Goal: Transaction & Acquisition: Download file/media

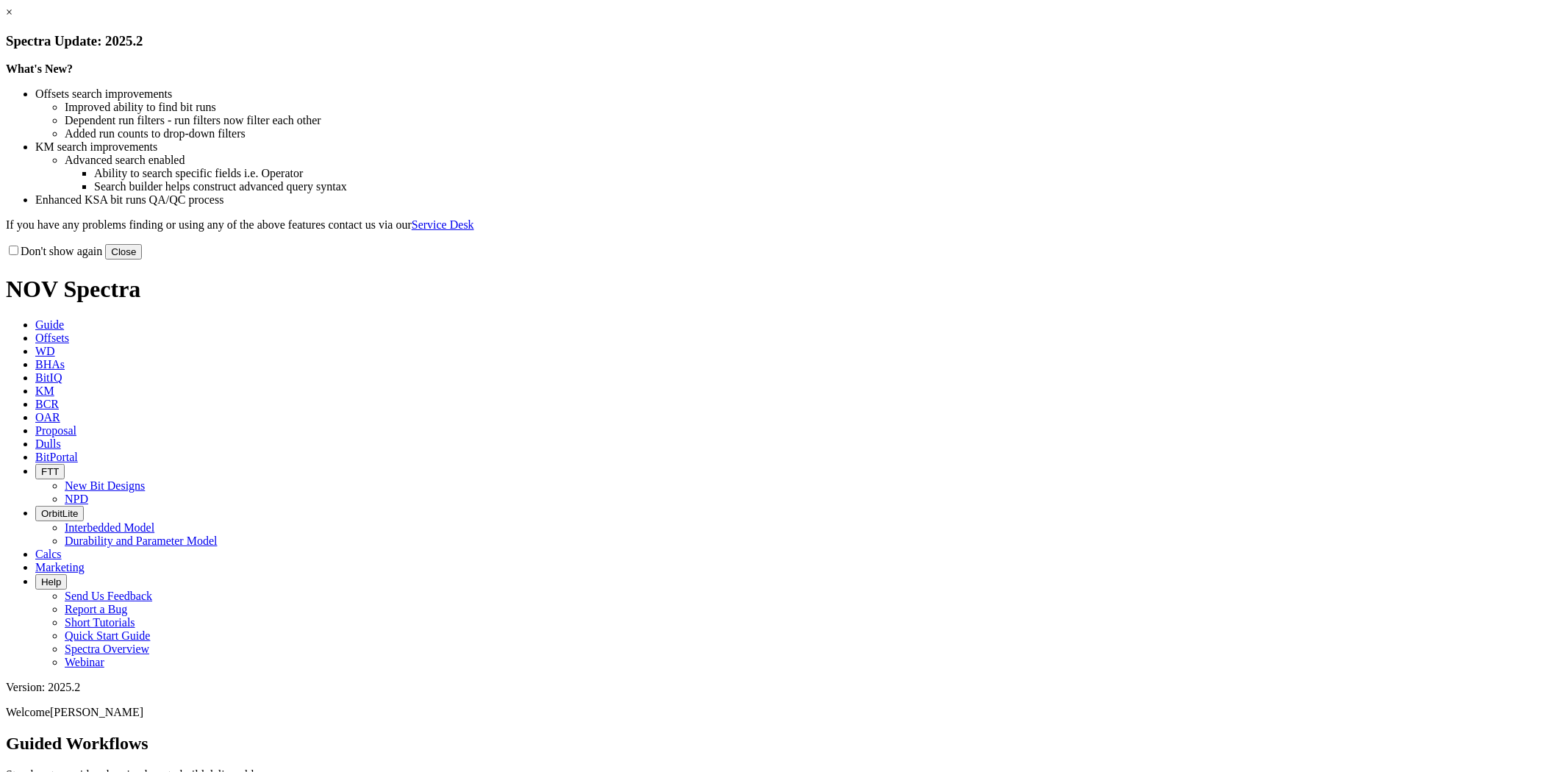
click at [142, 260] on button "Close" at bounding box center [123, 252] width 37 height 16
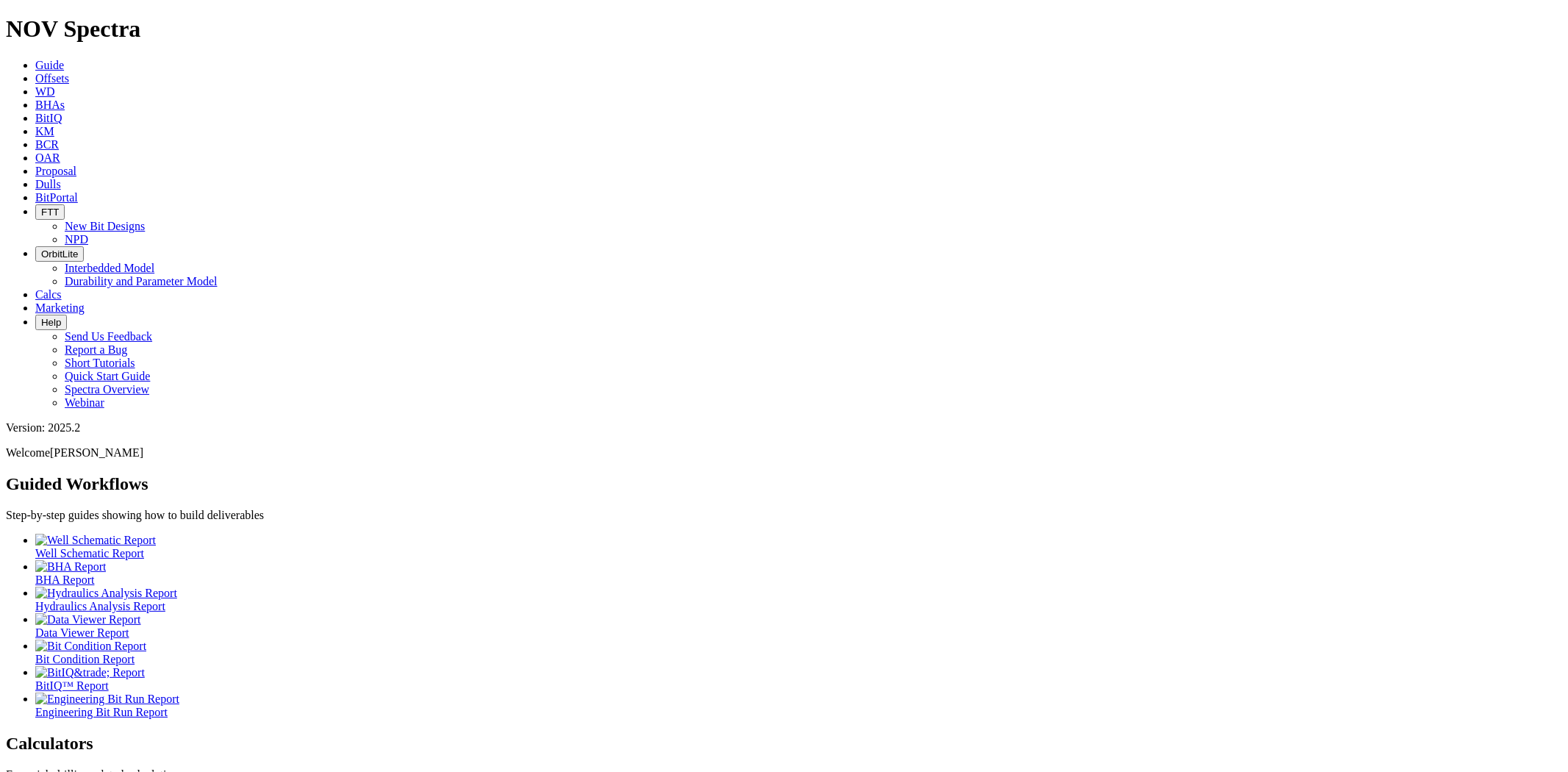
click at [69, 72] on span "Offsets" at bounding box center [52, 79] width 34 height 12
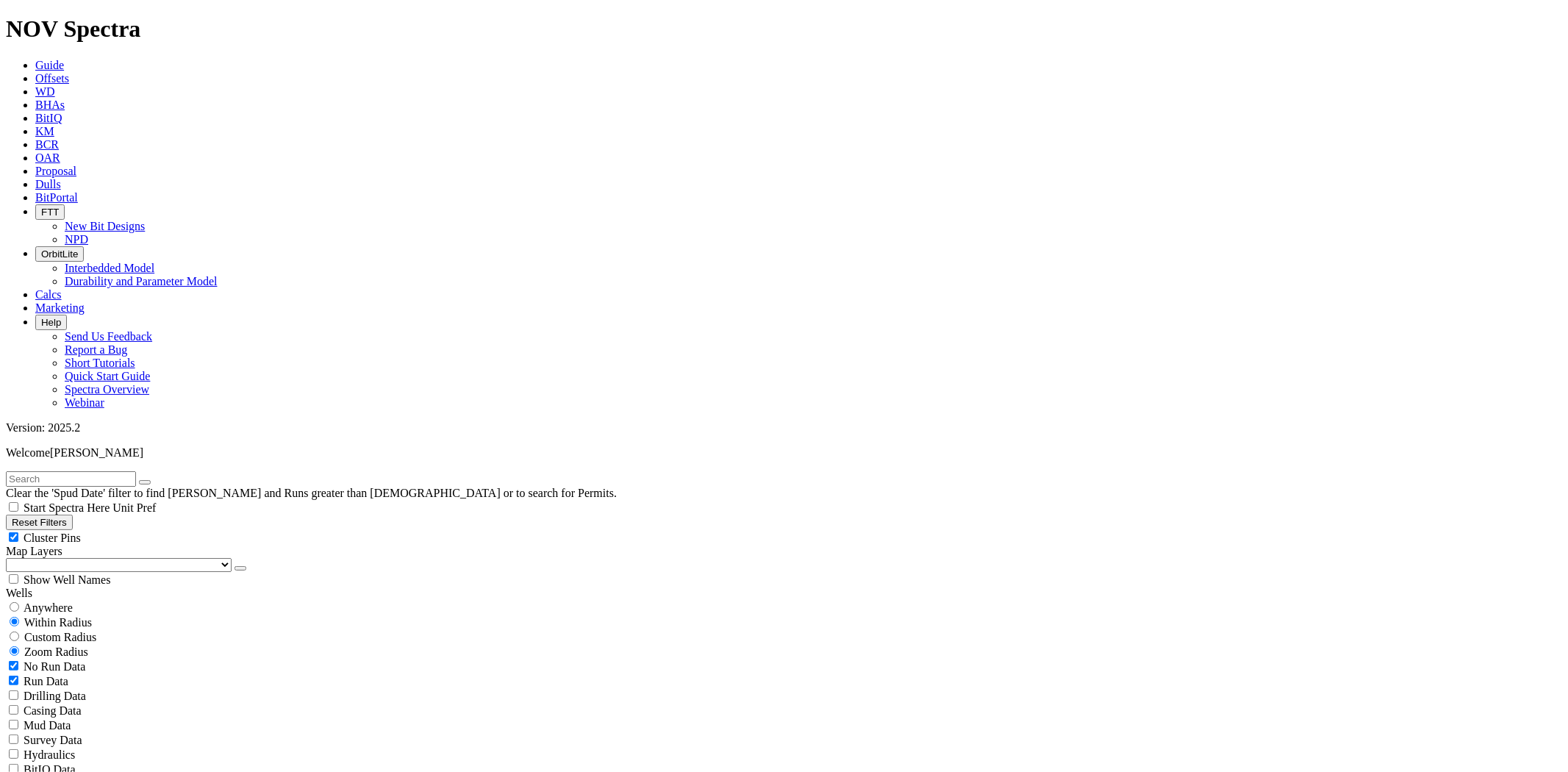
scroll to position [82, 0]
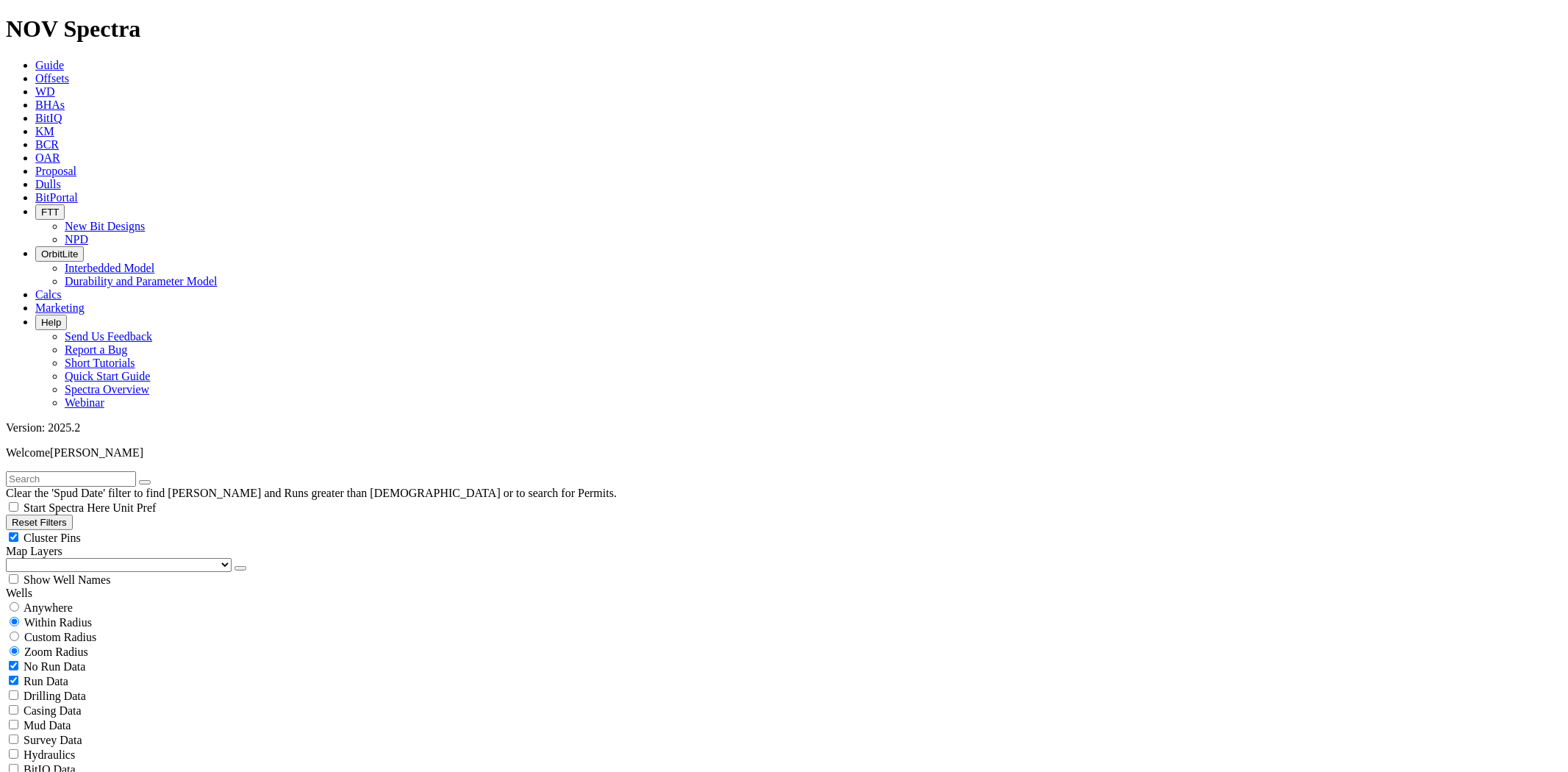
type input "[DATE]"
select select "? object:76739 ?"
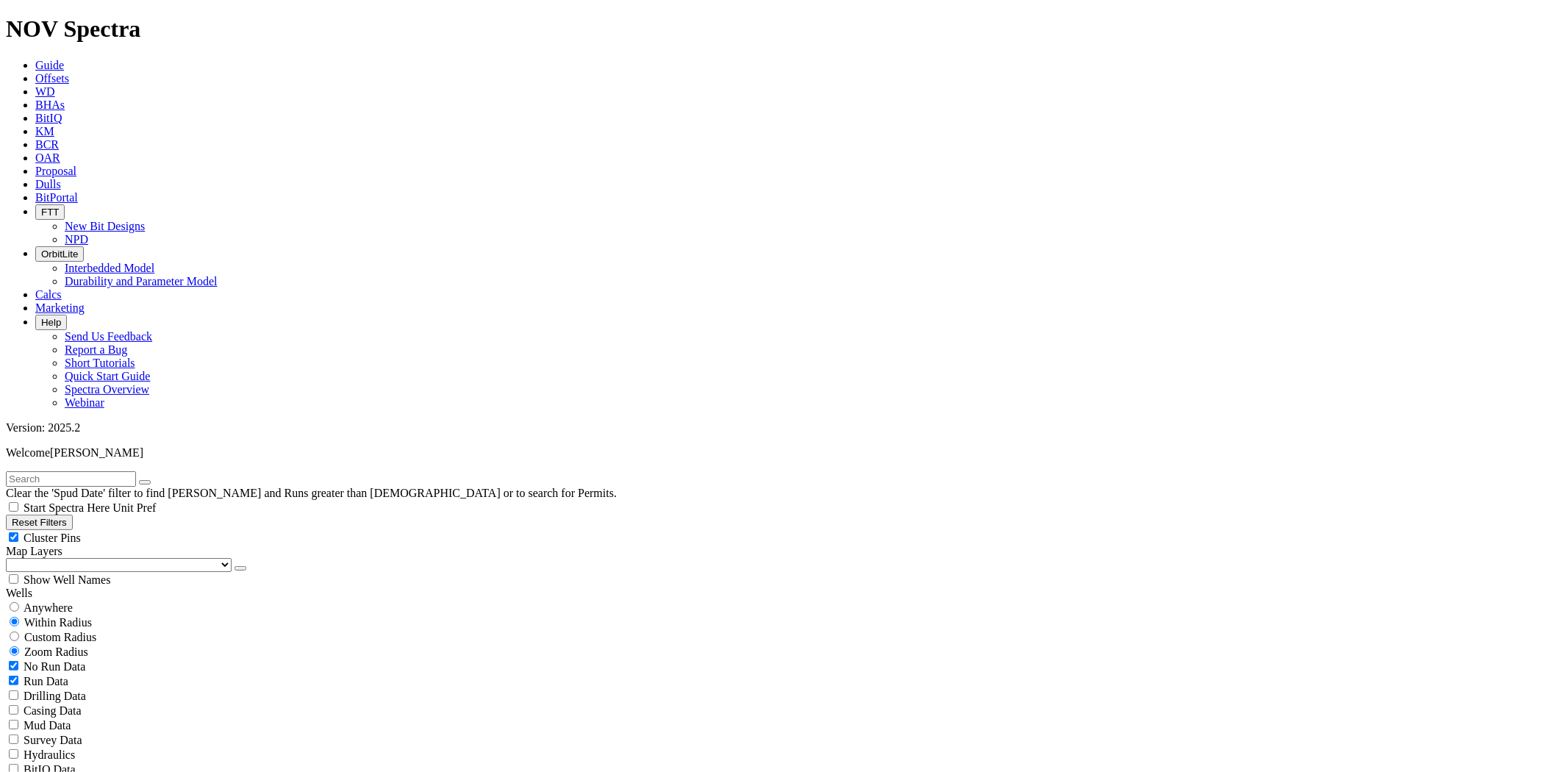
select select
type input "[DATE]"
